Goal: Check status: Check status

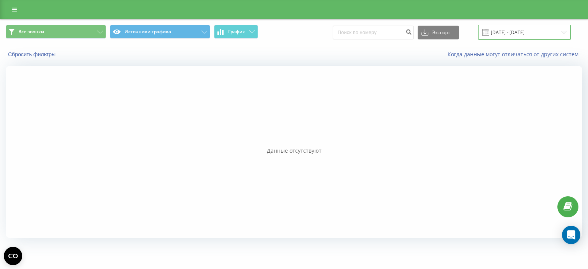
click at [533, 34] on input "11.07.2025 - 11.07.2025" at bounding box center [524, 32] width 93 height 15
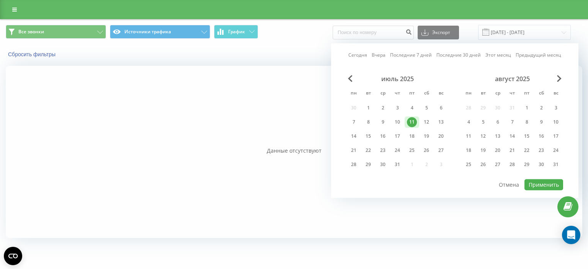
click at [359, 55] on link "Сегодня" at bounding box center [357, 55] width 19 height 7
click at [533, 179] on button "Применить" at bounding box center [543, 184] width 39 height 11
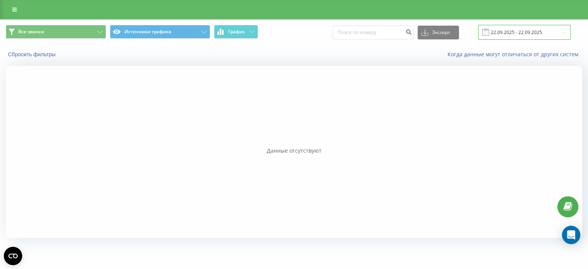
click at [514, 31] on input "11.07.2025 - 11.07.2025" at bounding box center [524, 32] width 93 height 15
click at [298, 66] on div at bounding box center [294, 152] width 576 height 172
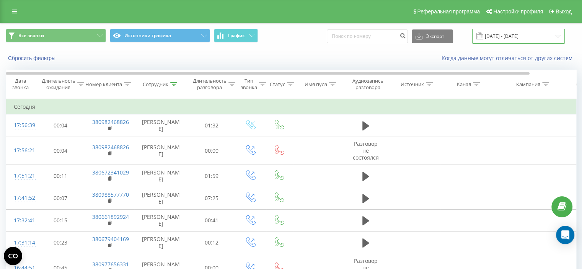
click at [505, 35] on input "[DATE] - [DATE]" at bounding box center [518, 36] width 93 height 15
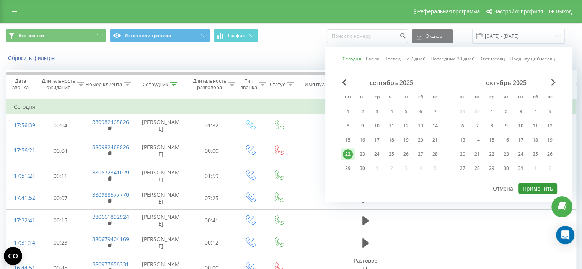
click at [530, 189] on button "Применить" at bounding box center [537, 188] width 39 height 11
